Goal: Information Seeking & Learning: Find specific fact

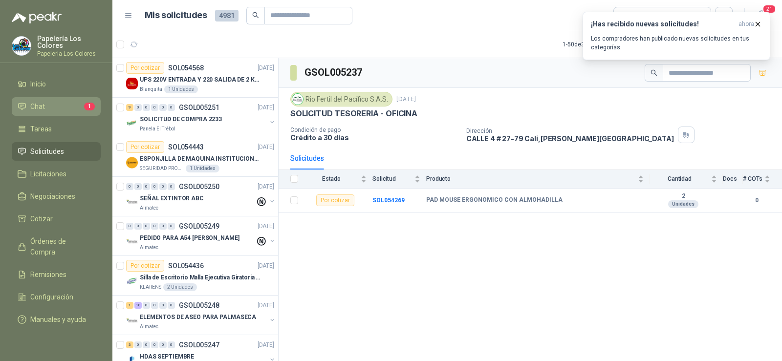
scroll to position [636, 0]
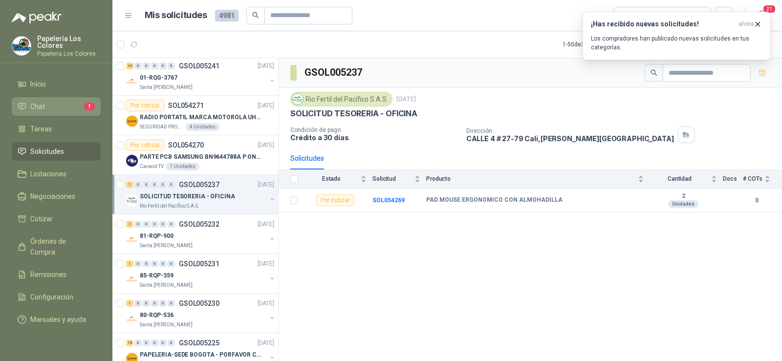
click at [51, 108] on li "Chat 1" at bounding box center [56, 106] width 77 height 11
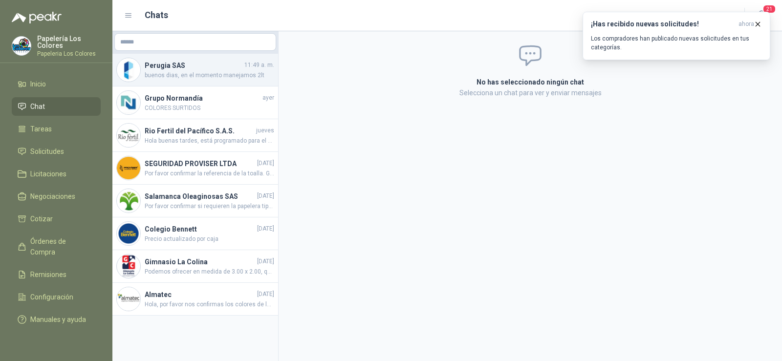
click at [174, 69] on h4 "Perugia SAS" at bounding box center [194, 65] width 98 height 11
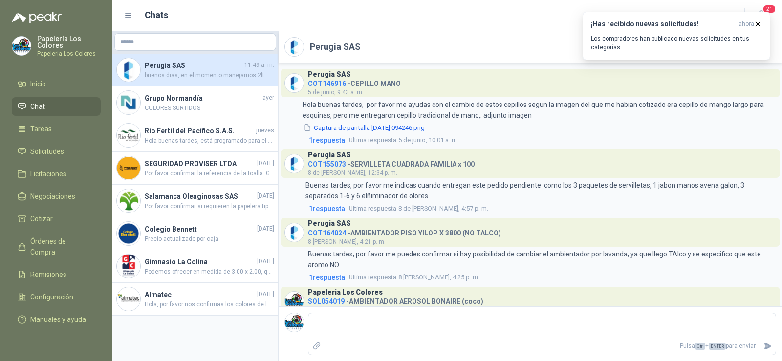
scroll to position [261, 0]
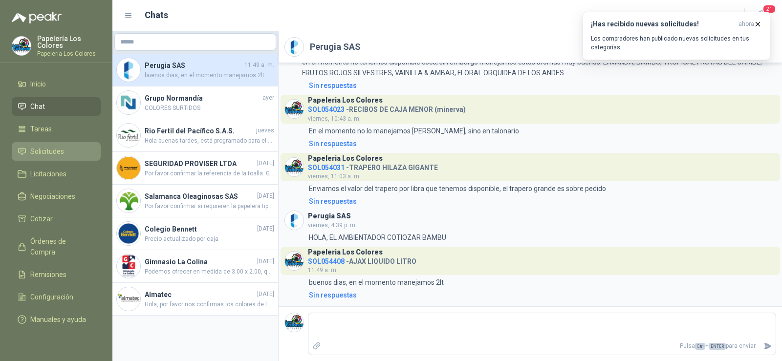
click at [44, 154] on span "Solicitudes" at bounding box center [47, 151] width 34 height 11
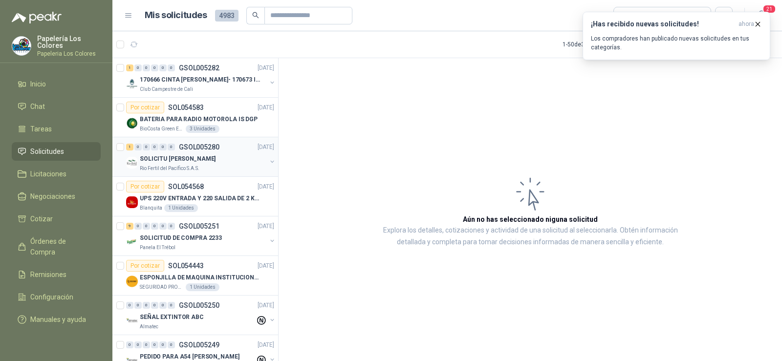
click at [154, 157] on p "SOLICITU [PERSON_NAME]" at bounding box center [178, 158] width 76 height 9
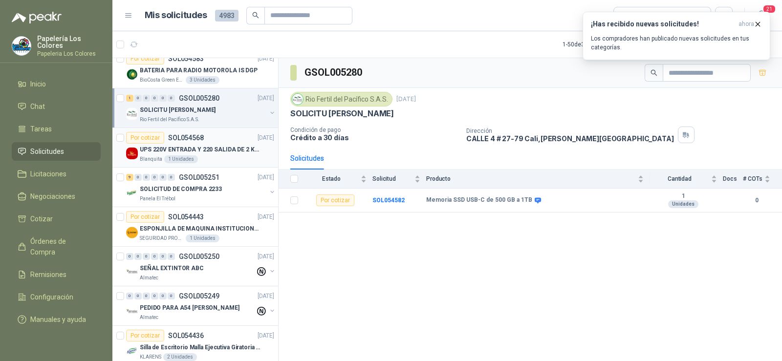
scroll to position [98, 0]
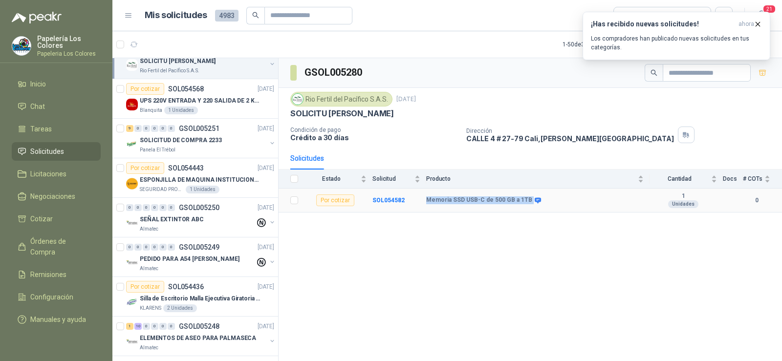
drag, startPoint x: 427, startPoint y: 202, endPoint x: 527, endPoint y: 203, distance: 100.2
click at [527, 203] on div "Memoria SSD USB-C de 500 GB a 1TB" at bounding box center [482, 201] width 113 height 8
copy div "Memoria SSD USB-C de 500 GB a 1TB"
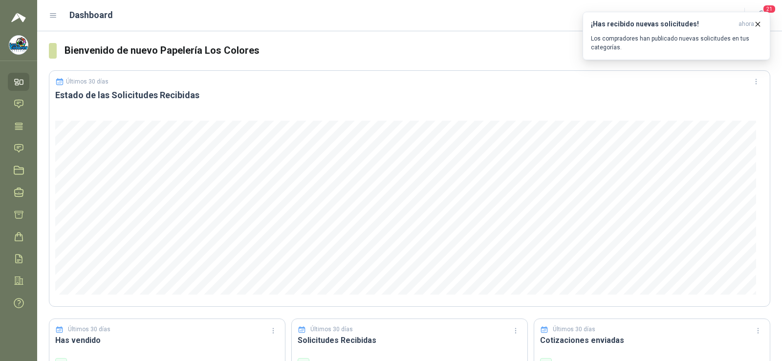
click at [21, 80] on icon at bounding box center [21, 82] width 3 height 4
click at [20, 240] on icon at bounding box center [19, 237] width 10 height 10
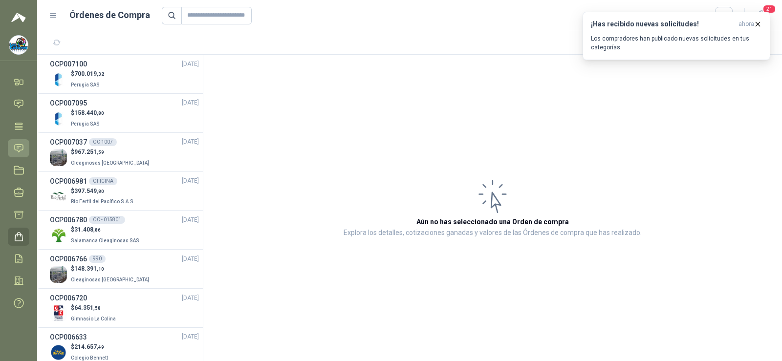
click at [10, 147] on link "Solicitudes" at bounding box center [19, 148] width 22 height 18
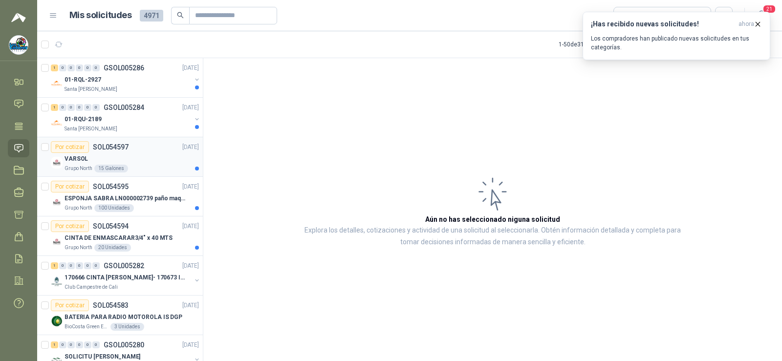
click at [80, 158] on p "VARSOL" at bounding box center [76, 158] width 23 height 9
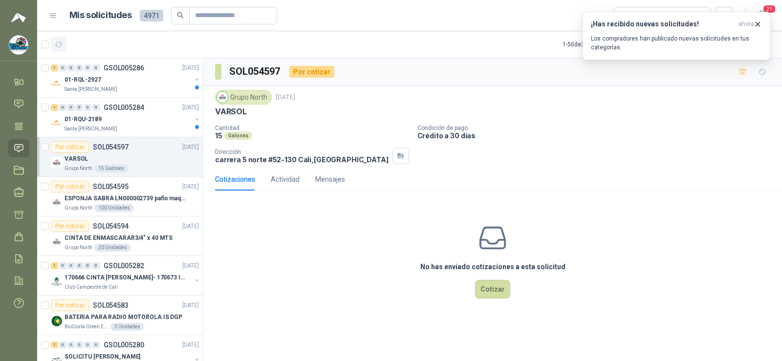
click at [58, 41] on icon "button" at bounding box center [59, 45] width 8 height 8
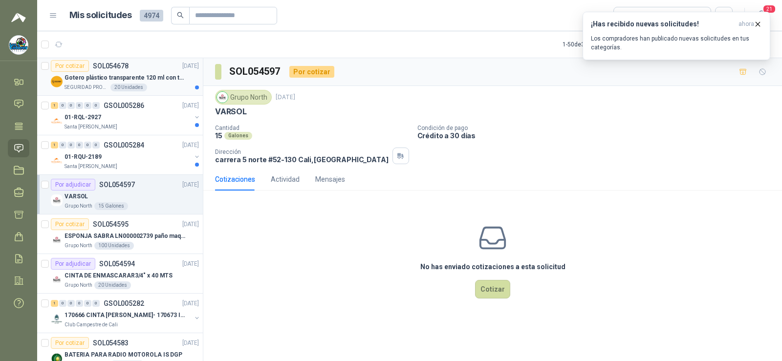
scroll to position [98, 0]
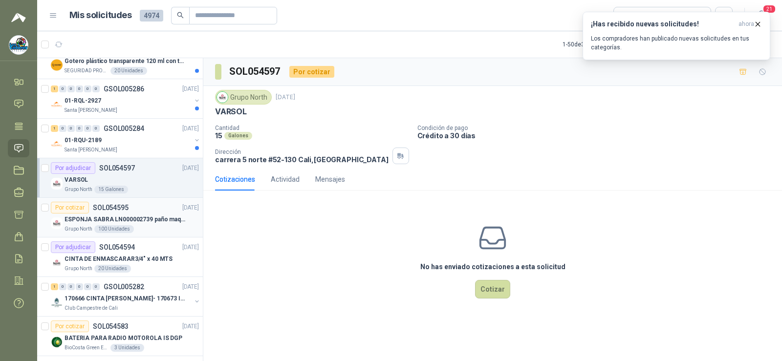
click at [94, 225] on div "Grupo North 100 Unidades" at bounding box center [132, 229] width 134 height 8
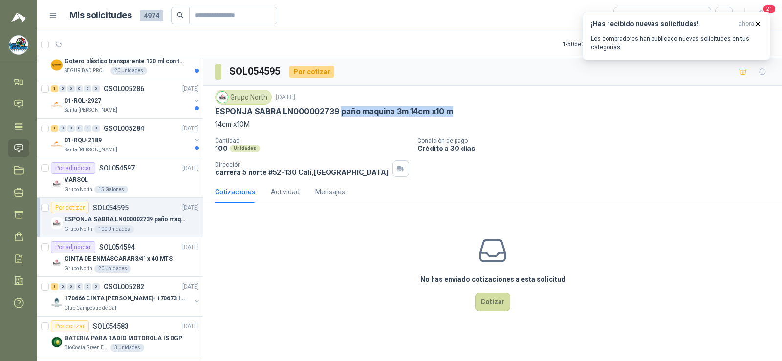
drag, startPoint x: 340, startPoint y: 111, endPoint x: 461, endPoint y: 112, distance: 120.7
click at [446, 112] on div "ESPONJA SABRA LN000002739 paño maquina 3m 14cm x10 m" at bounding box center [492, 112] width 555 height 10
copy p "paño maquina 3m 14cm x10 m"
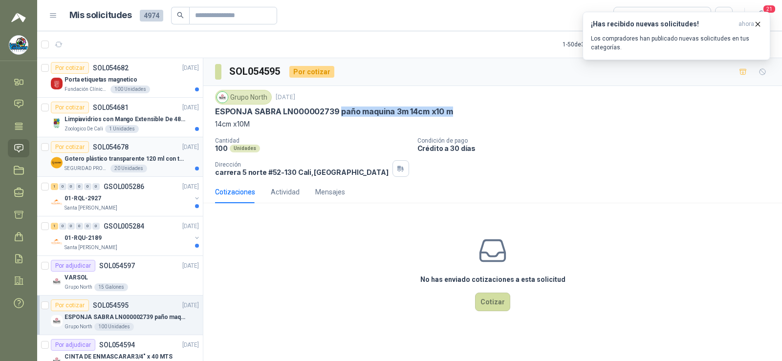
click at [86, 166] on p "SEGURIDAD PROVISER LTDA" at bounding box center [87, 169] width 44 height 8
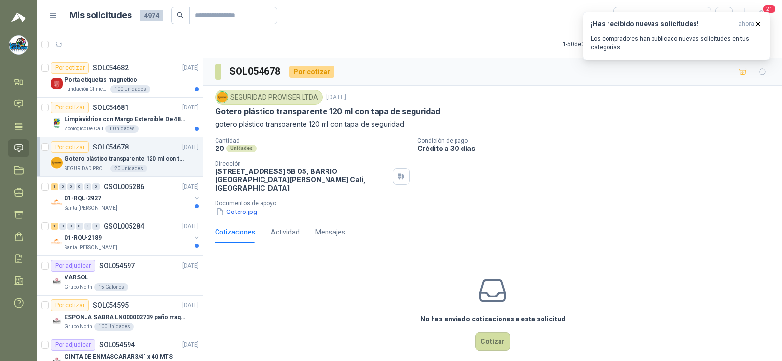
scroll to position [49, 0]
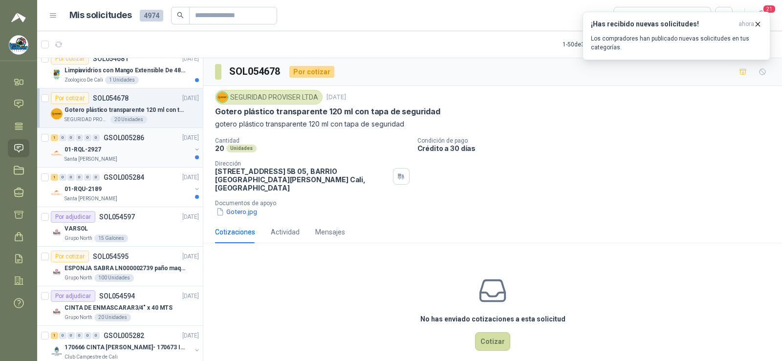
click at [87, 156] on p "Santa [PERSON_NAME]" at bounding box center [91, 159] width 53 height 8
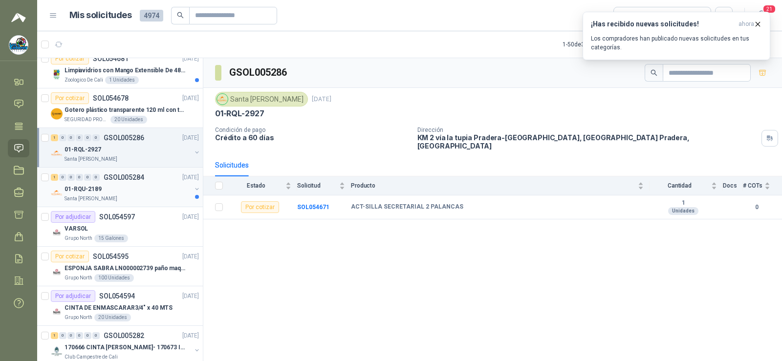
click at [89, 193] on p "01-RQU-2189" at bounding box center [83, 189] width 37 height 9
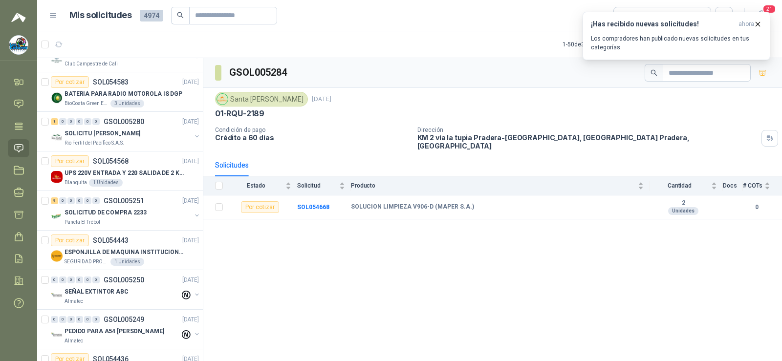
scroll to position [391, 0]
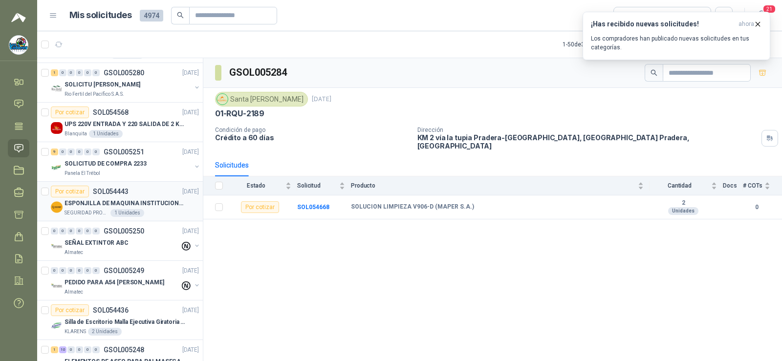
click at [101, 198] on div "ESPONJILLA DE MAQUINA INSTITUCIONAL-NEGRA X 12 UNIDADES" at bounding box center [132, 203] width 134 height 12
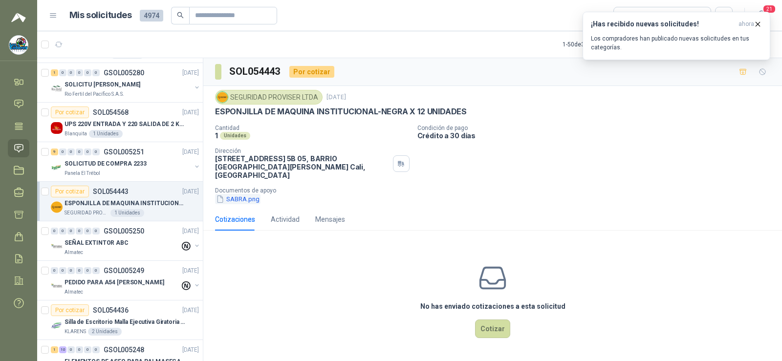
click at [243, 194] on button "SABRA.png" at bounding box center [237, 199] width 45 height 10
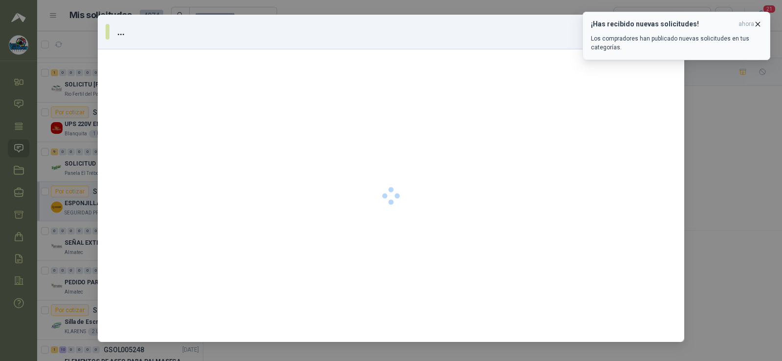
click at [446, 23] on icon "button" at bounding box center [758, 24] width 8 height 8
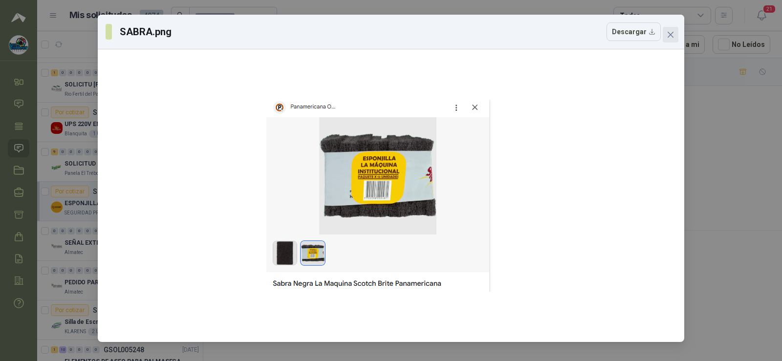
click at [446, 36] on icon "close" at bounding box center [671, 35] width 6 height 6
